Goal: Task Accomplishment & Management: Complete application form

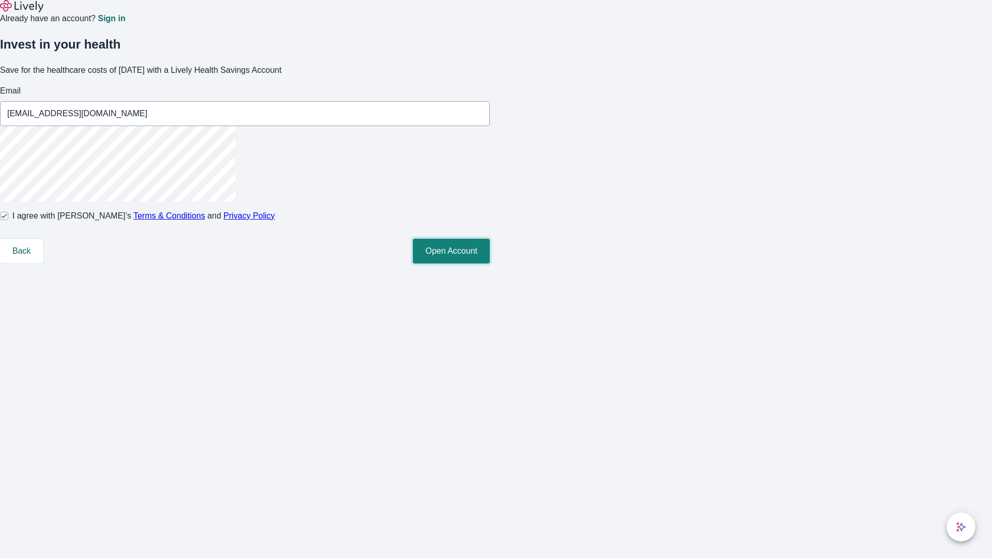
click at [490, 263] on button "Open Account" at bounding box center [451, 251] width 77 height 25
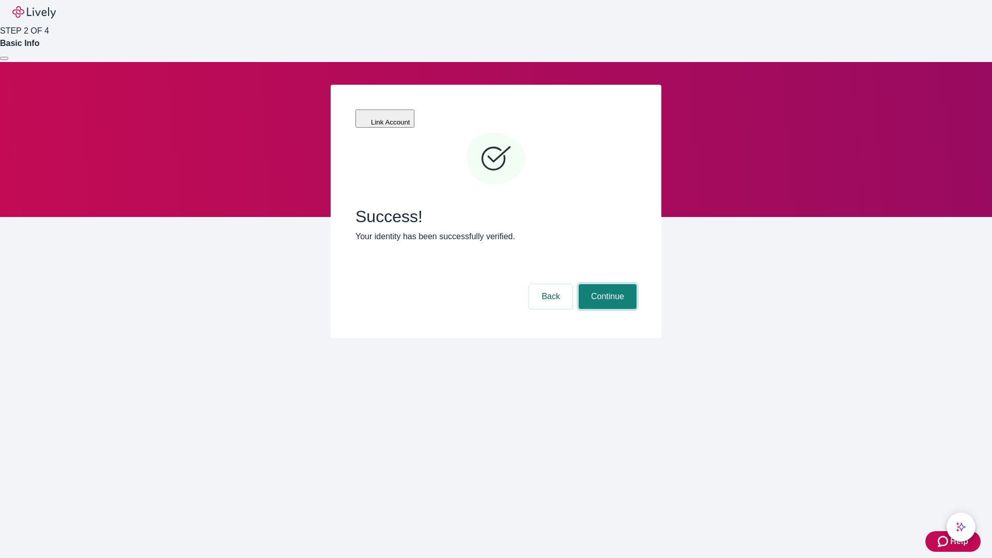
click at [606, 284] on button "Continue" at bounding box center [608, 296] width 58 height 25
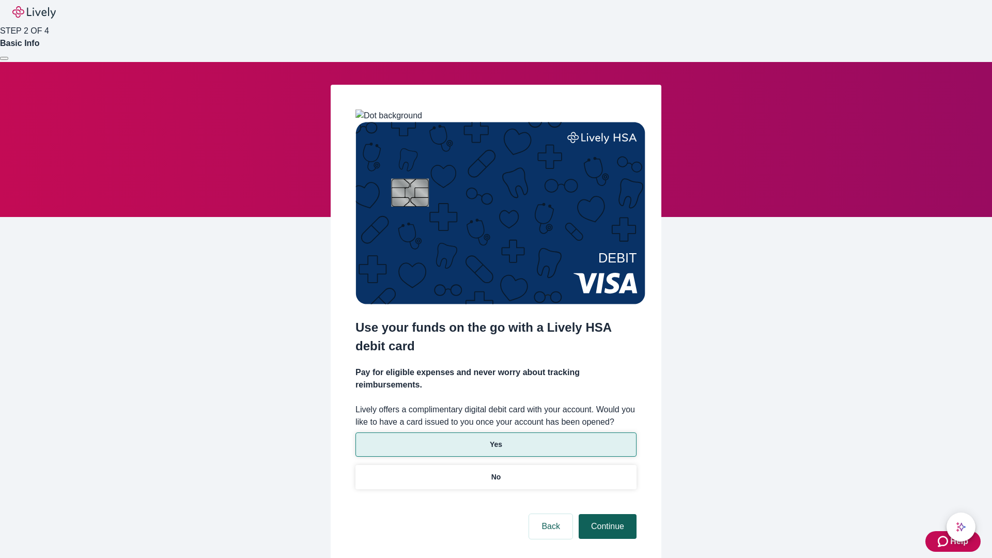
click at [495, 439] on p "Yes" at bounding box center [496, 444] width 12 height 11
click at [606, 514] on button "Continue" at bounding box center [608, 526] width 58 height 25
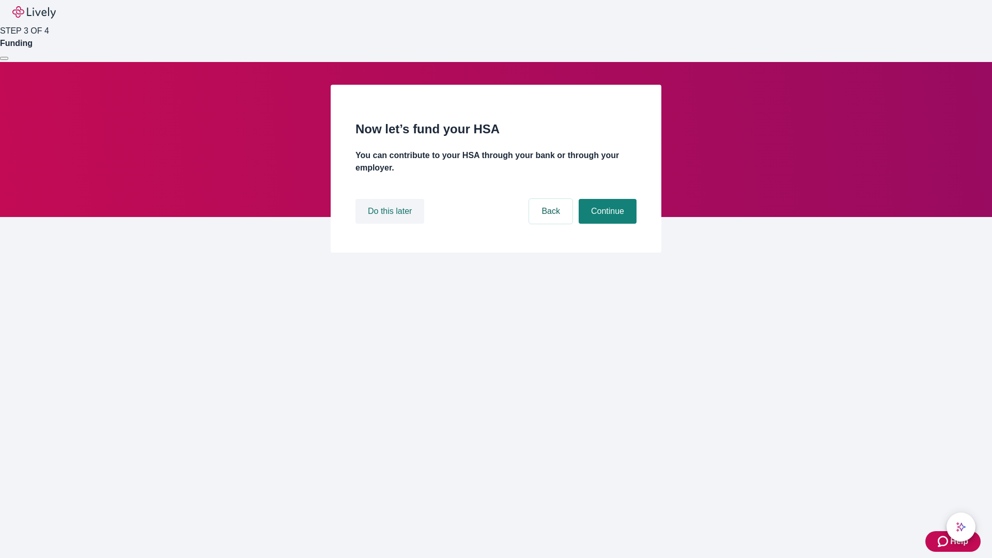
click at [391, 224] on button "Do this later" at bounding box center [389, 211] width 69 height 25
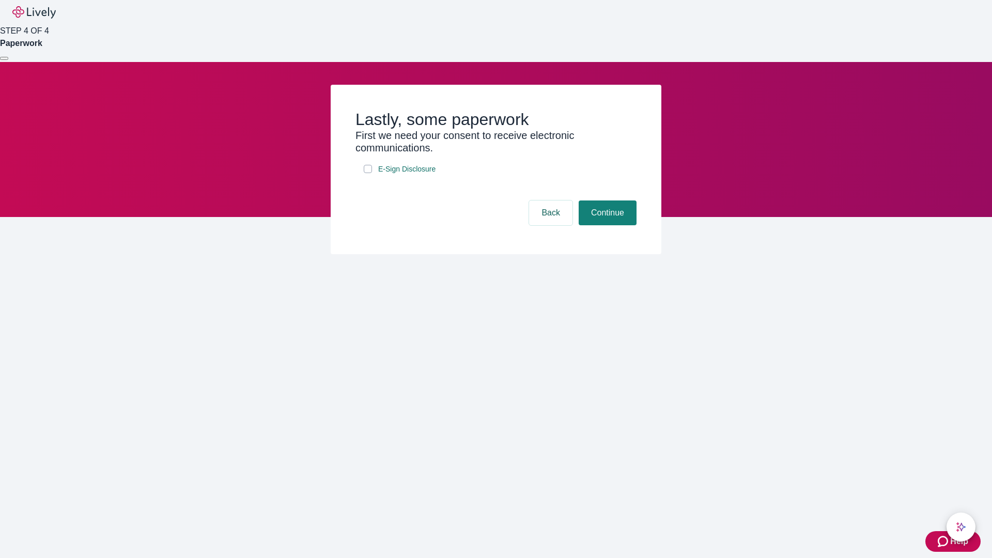
click at [368, 173] on input "E-Sign Disclosure" at bounding box center [368, 169] width 8 height 8
checkbox input "true"
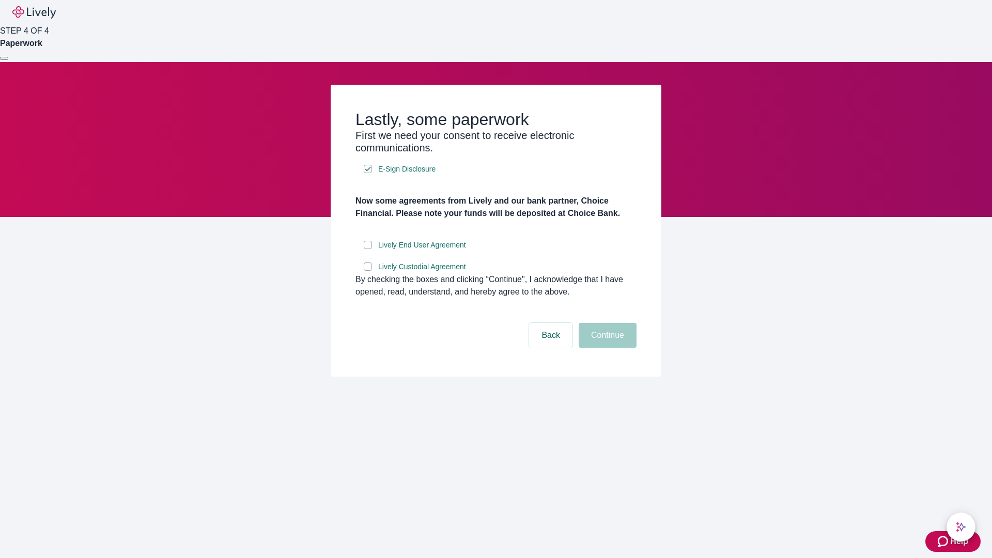
click at [368, 249] on input "Lively End User Agreement" at bounding box center [368, 245] width 8 height 8
checkbox input "true"
click at [368, 271] on input "Lively Custodial Agreement" at bounding box center [368, 266] width 8 height 8
checkbox input "true"
click at [606, 348] on button "Continue" at bounding box center [608, 335] width 58 height 25
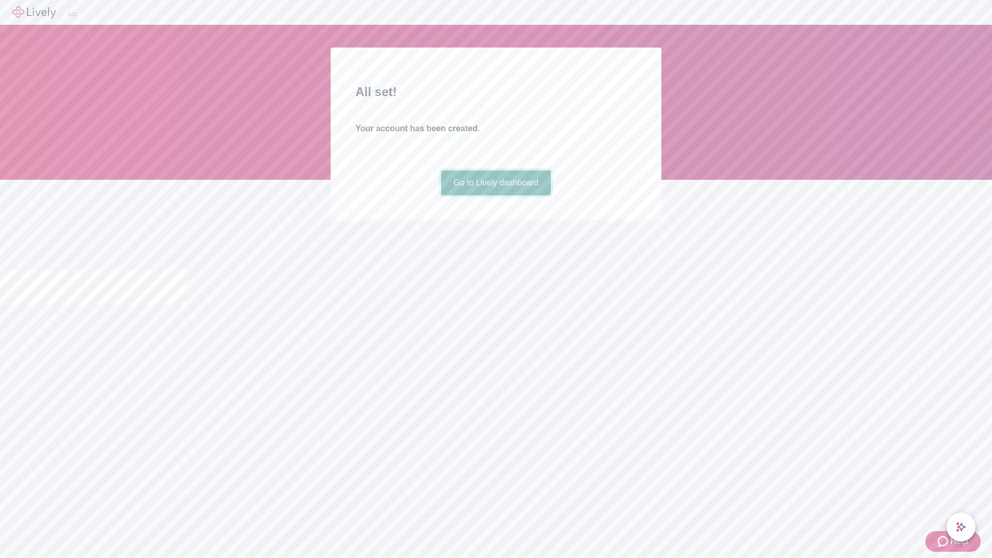
click at [495, 195] on link "Go to Lively dashboard" at bounding box center [496, 182] width 110 height 25
